Goal: Find specific page/section: Find specific page/section

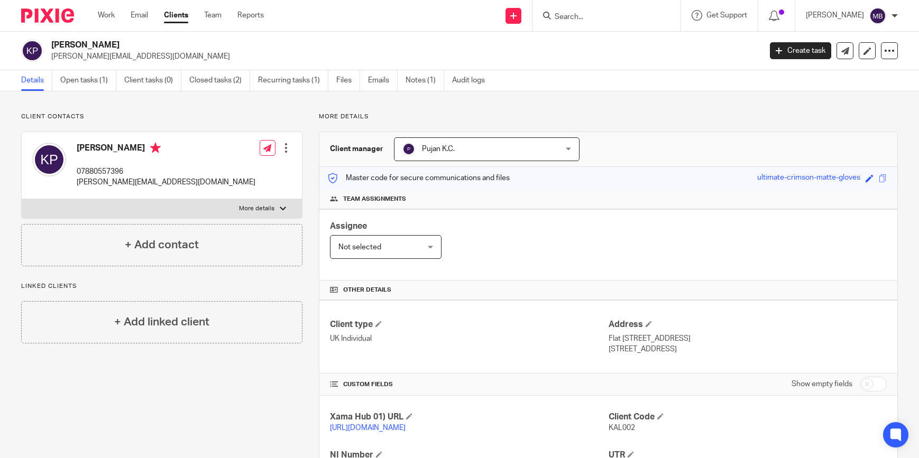
click at [575, 19] on input "Search" at bounding box center [600, 18] width 95 height 10
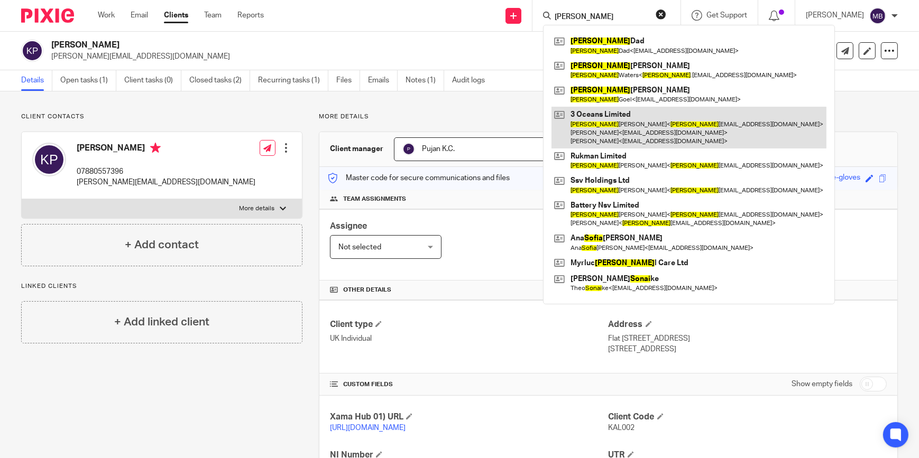
click at [608, 120] on link at bounding box center [688, 128] width 275 height 42
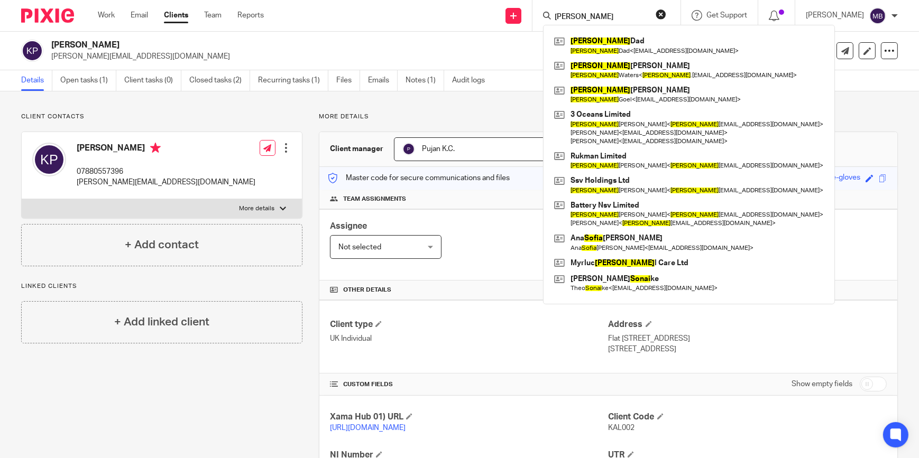
click at [602, 19] on input "[PERSON_NAME]" at bounding box center [600, 18] width 95 height 10
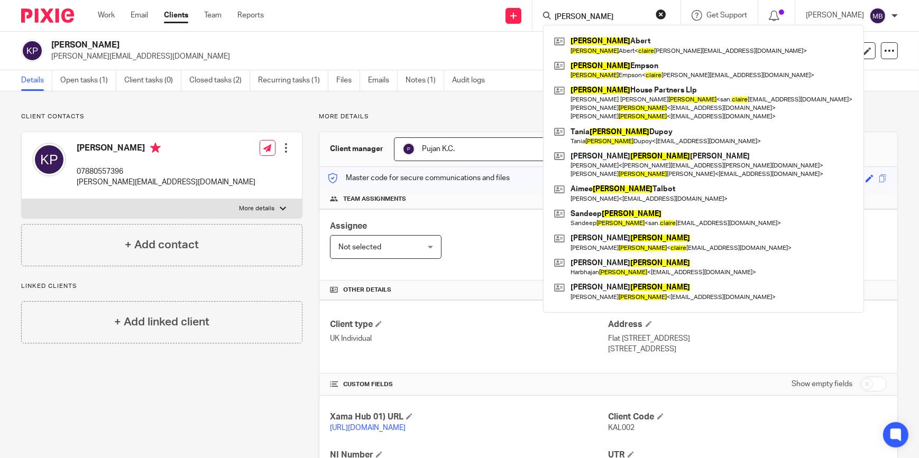
type input "[PERSON_NAME]"
click at [660, 12] on button "reset" at bounding box center [660, 14] width 11 height 11
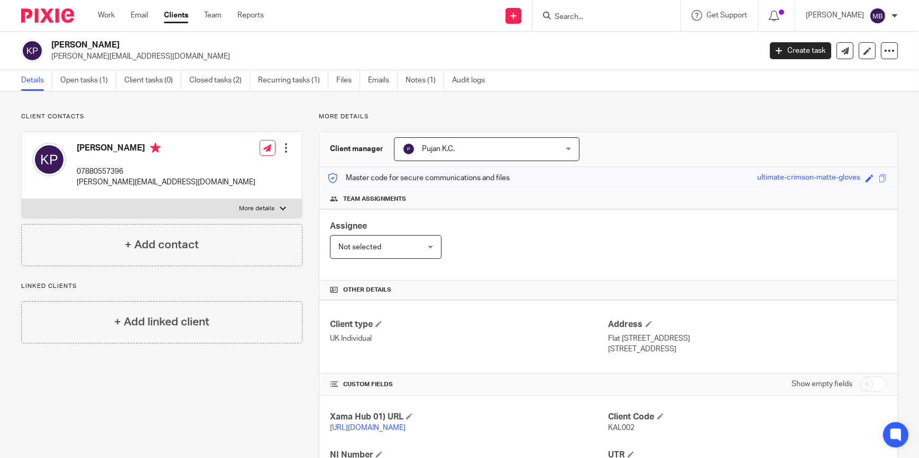
click at [605, 88] on div "Details Open tasks (1) Client tasks (0) Closed tasks (2) Recurring tasks (1) Fi…" at bounding box center [459, 80] width 919 height 21
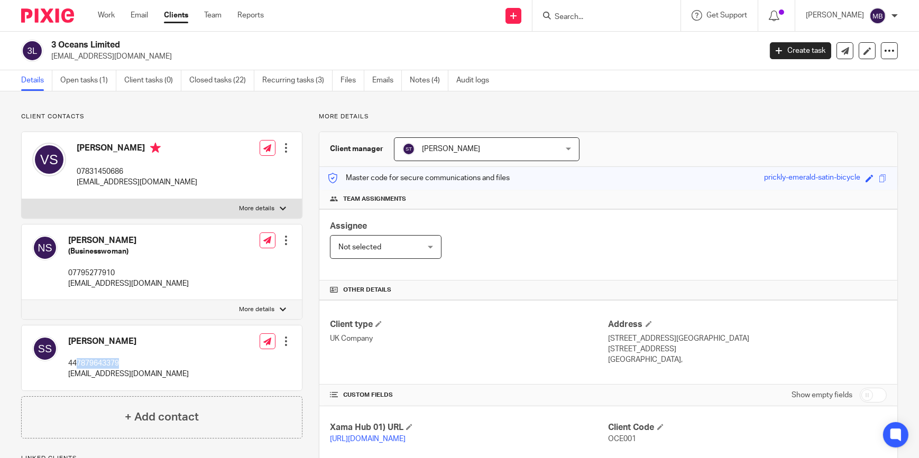
click at [77, 365] on p "447879643379" at bounding box center [128, 363] width 121 height 11
click at [388, 44] on h2 "3 Oceans Limited" at bounding box center [332, 45] width 562 height 11
click at [608, 13] on input "Search" at bounding box center [600, 18] width 95 height 10
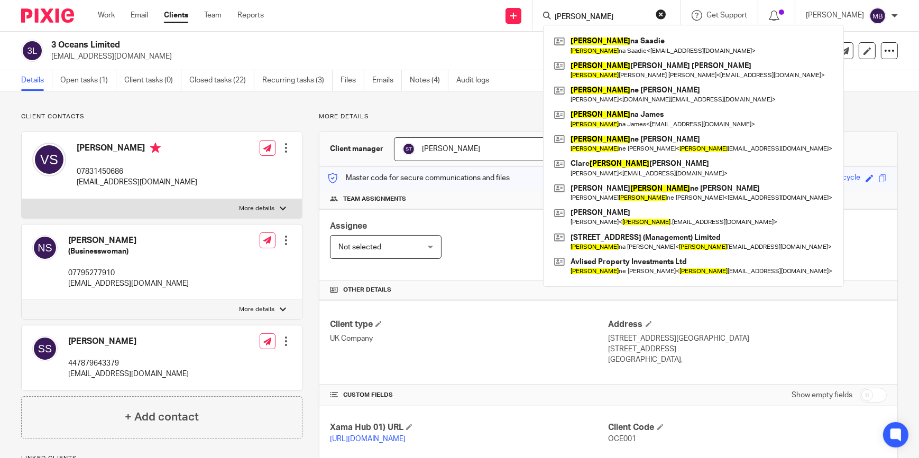
click at [596, 15] on input "Joan" at bounding box center [600, 18] width 95 height 10
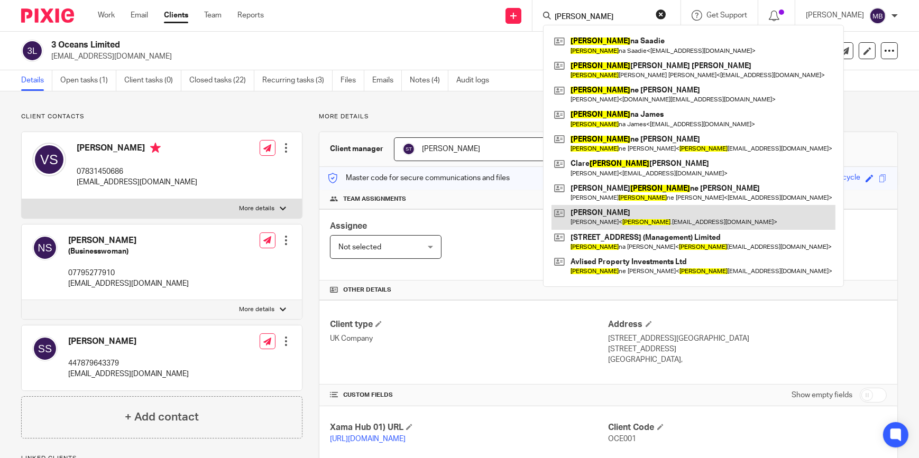
type input "Joan"
click at [618, 226] on link at bounding box center [693, 217] width 284 height 24
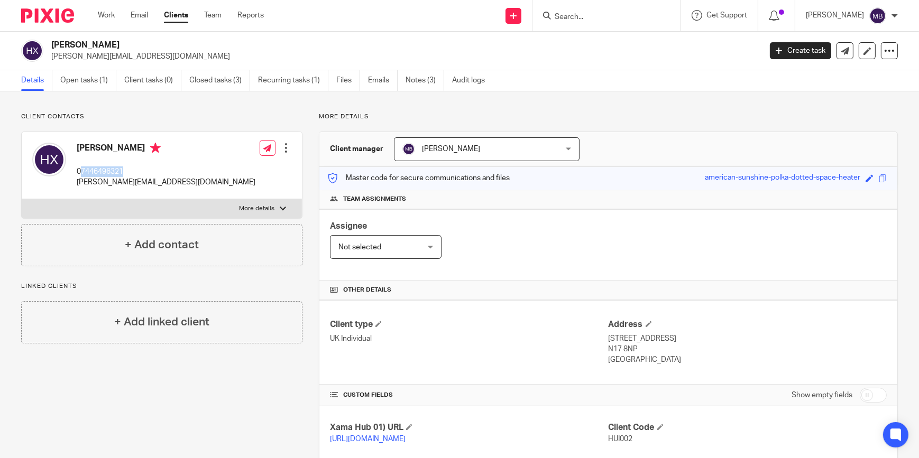
drag, startPoint x: 130, startPoint y: 170, endPoint x: 82, endPoint y: 169, distance: 47.0
click at [82, 169] on p "07446496321" at bounding box center [166, 172] width 179 height 11
copy p "7446496321"
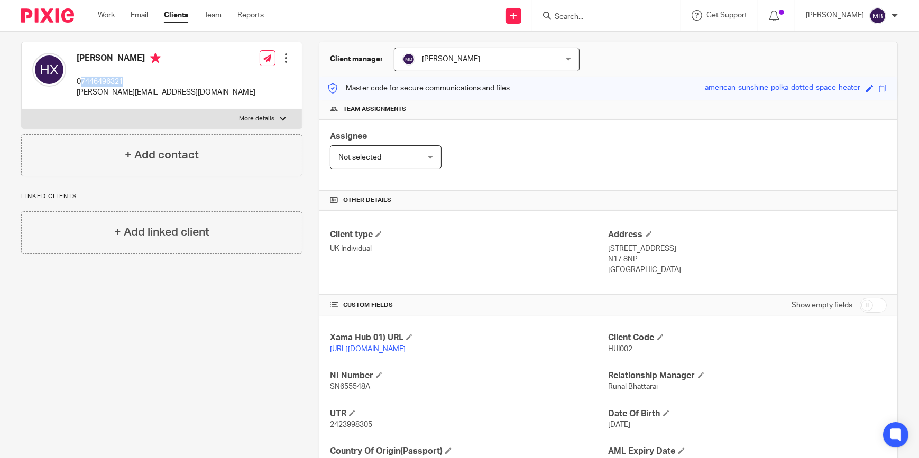
scroll to position [185, 0]
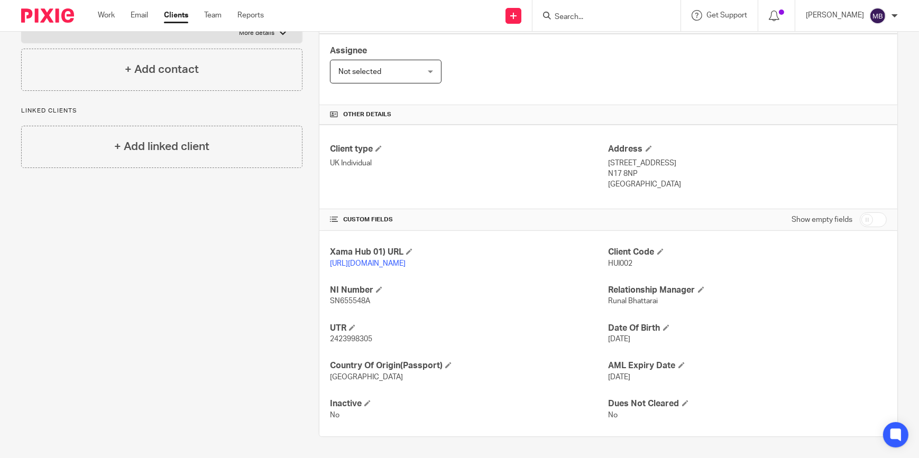
click at [344, 339] on span "2423998305" at bounding box center [351, 339] width 42 height 7
copy p "2423998305"
